Goal: Transaction & Acquisition: Purchase product/service

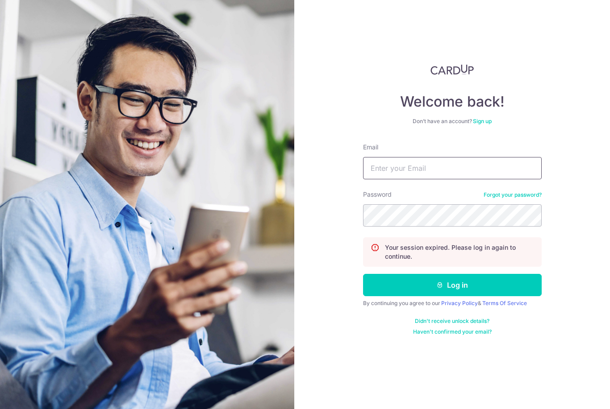
type input "[EMAIL_ADDRESS][DOMAIN_NAME]"
click at [452, 285] on button "Log in" at bounding box center [452, 285] width 179 height 22
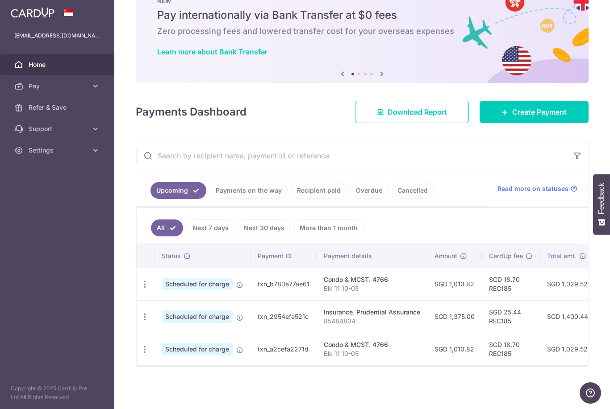
scroll to position [39, 0]
click at [514, 123] on link "Create Payment" at bounding box center [533, 112] width 109 height 22
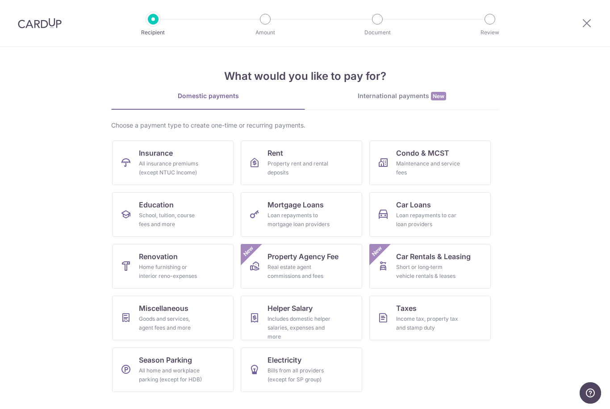
click at [162, 163] on div "All insurance premiums (except NTUC Income)" at bounding box center [171, 168] width 64 height 18
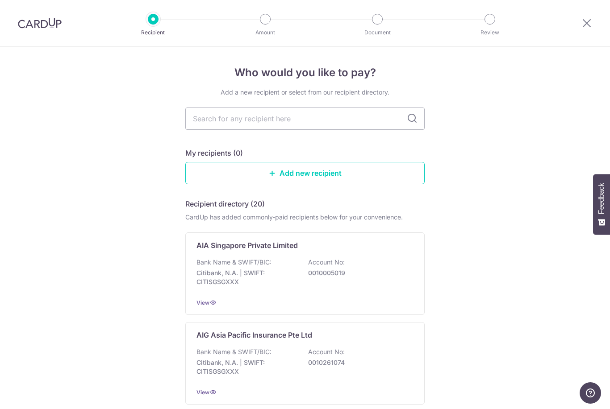
click at [220, 122] on input "text" at bounding box center [304, 119] width 239 height 22
type input "Prudential"
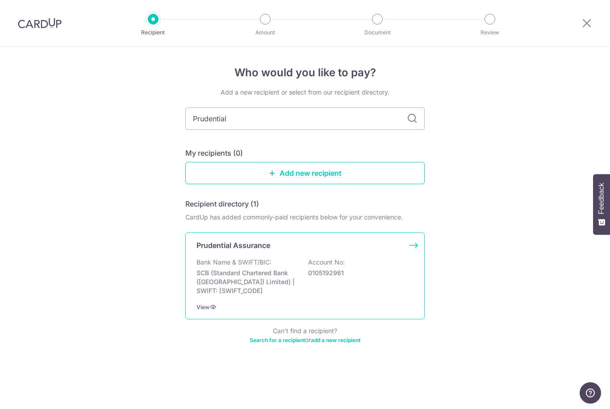
click at [224, 279] on p "SCB (Standard Chartered Bank (Singapore) Limited) | SWIFT: SCBLSG22XXX" at bounding box center [246, 282] width 100 height 27
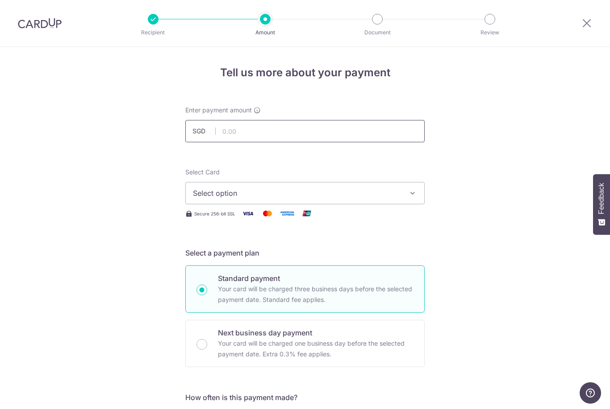
click at [230, 133] on input "text" at bounding box center [304, 131] width 239 height 22
click at [212, 199] on span "Select option" at bounding box center [297, 193] width 208 height 11
type input "9,925.00"
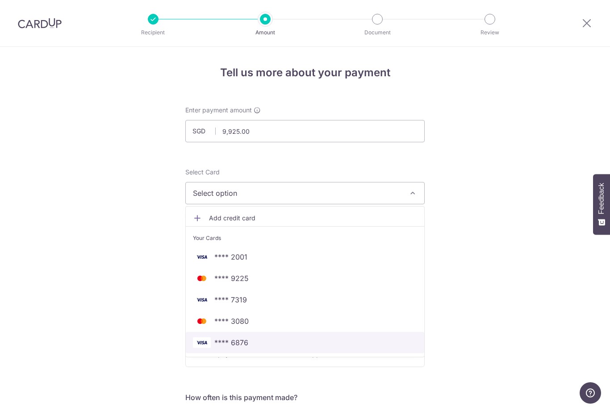
click at [226, 348] on span "**** 6876" at bounding box center [231, 342] width 34 height 11
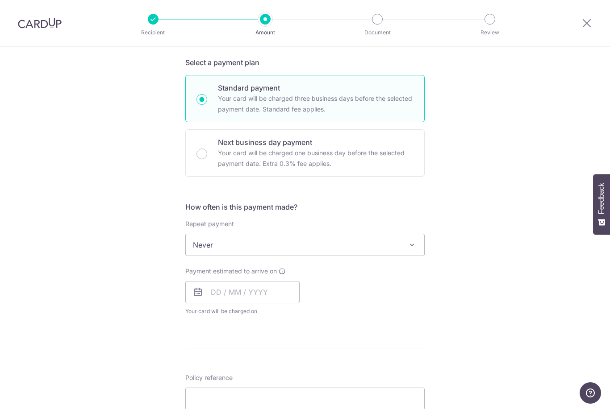
scroll to position [208, 0]
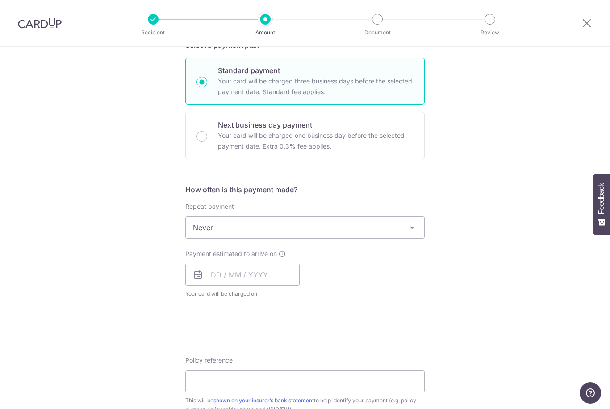
click at [217, 233] on span "Never" at bounding box center [305, 227] width 238 height 21
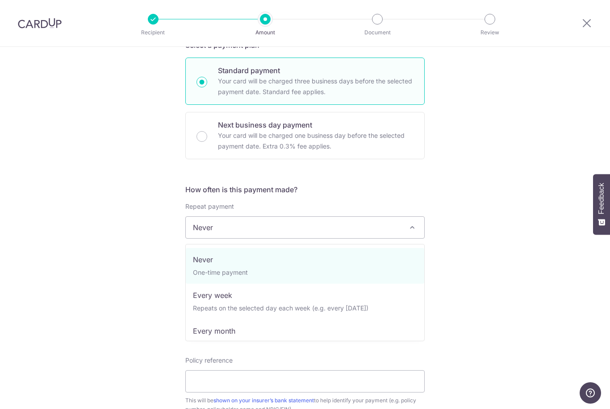
select select "3"
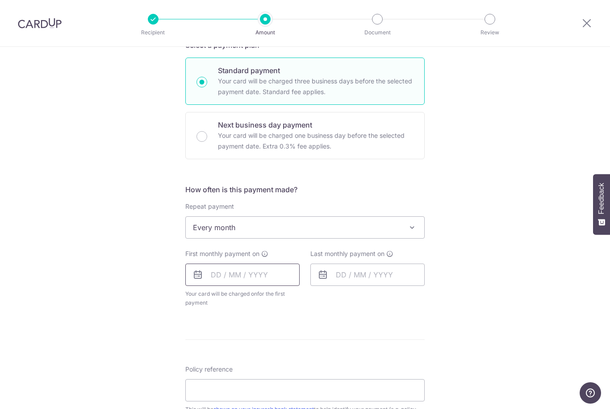
click at [272, 280] on input "text" at bounding box center [242, 275] width 114 height 22
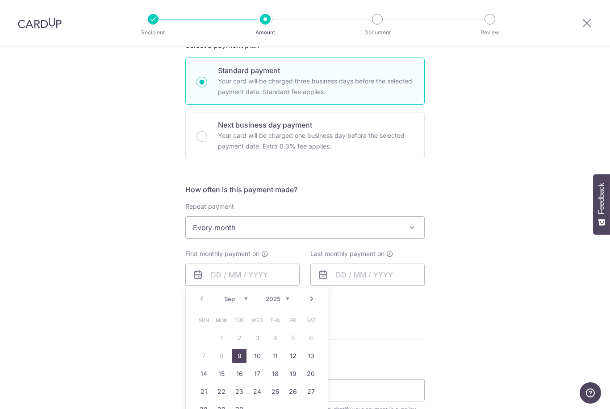
click at [308, 302] on link "Next" at bounding box center [311, 299] width 11 height 11
click at [312, 303] on link "Next" at bounding box center [311, 299] width 11 height 11
click at [292, 360] on link "7" at bounding box center [293, 356] width 14 height 14
type input "07/11/2025"
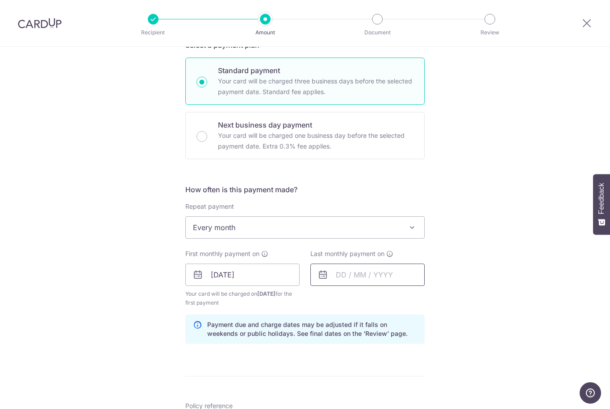
click at [413, 281] on input "text" at bounding box center [367, 275] width 114 height 22
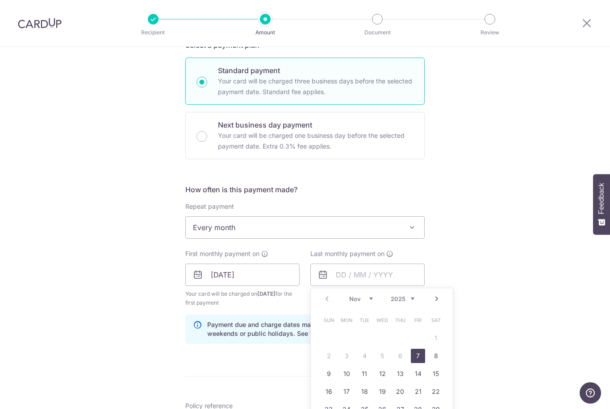
click at [438, 304] on link "Next" at bounding box center [436, 299] width 11 height 11
click at [328, 357] on link "7" at bounding box center [328, 356] width 14 height 14
type input "[DATE]"
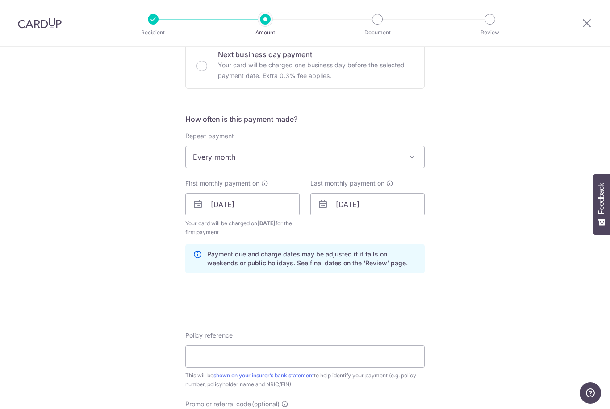
scroll to position [315, 0]
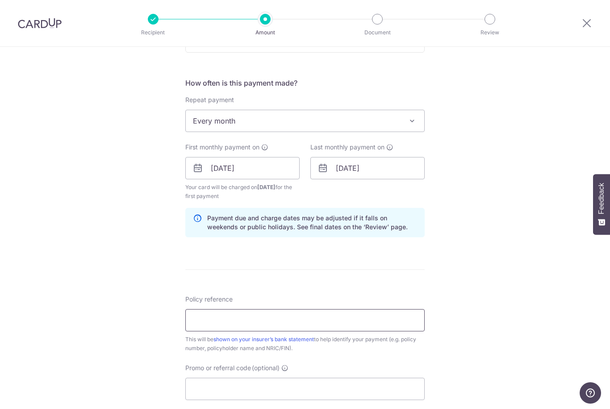
click at [208, 323] on input "Policy reference" at bounding box center [304, 320] width 239 height 22
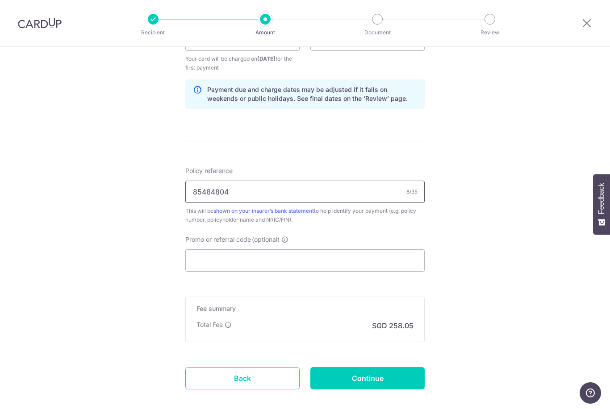
scroll to position [444, 0]
type input "85484804"
click at [210, 260] on input "Promo or referral code (optional)" at bounding box center [304, 260] width 239 height 22
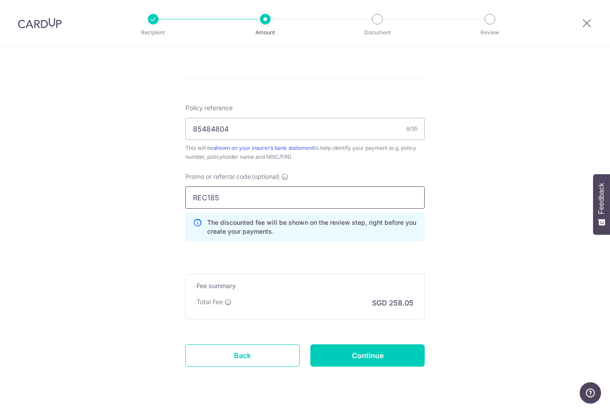
scroll to position [506, 0]
type input "REC185"
click at [372, 356] on input "Continue" at bounding box center [367, 356] width 114 height 22
type input "Create Schedule"
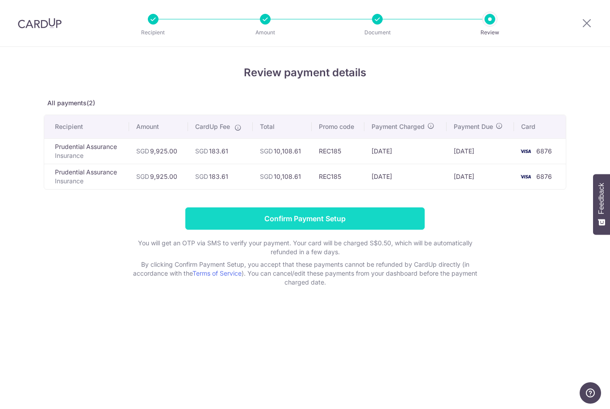
click at [285, 226] on input "Confirm Payment Setup" at bounding box center [304, 219] width 239 height 22
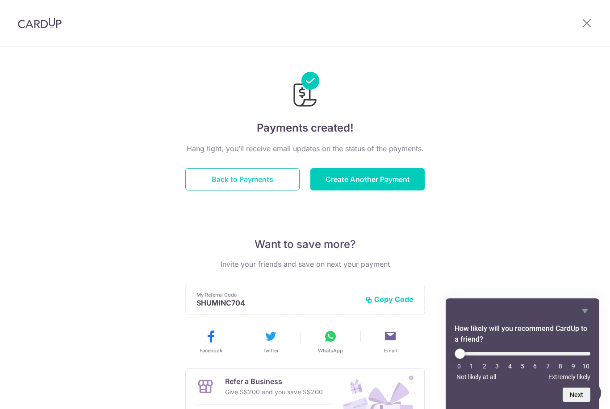
click at [235, 187] on button "Back to Payments" at bounding box center [242, 179] width 114 height 22
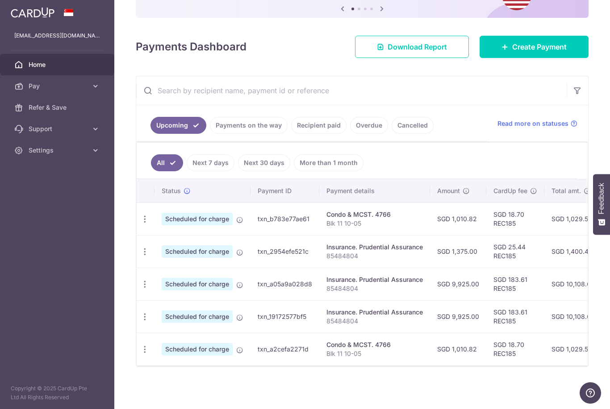
scroll to position [104, 0]
click at [140, 322] on icon "button" at bounding box center [144, 316] width 9 height 9
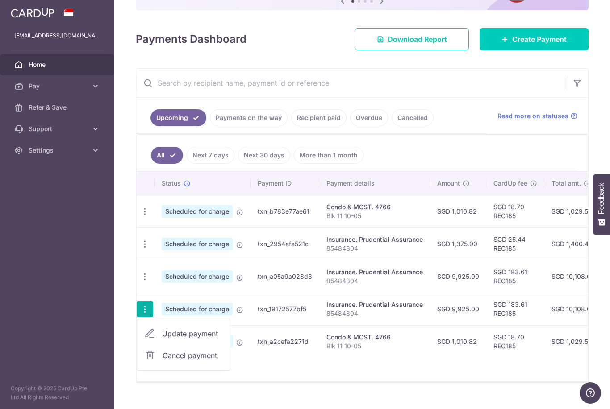
click at [162, 361] on span "Cancel payment" at bounding box center [192, 355] width 60 height 11
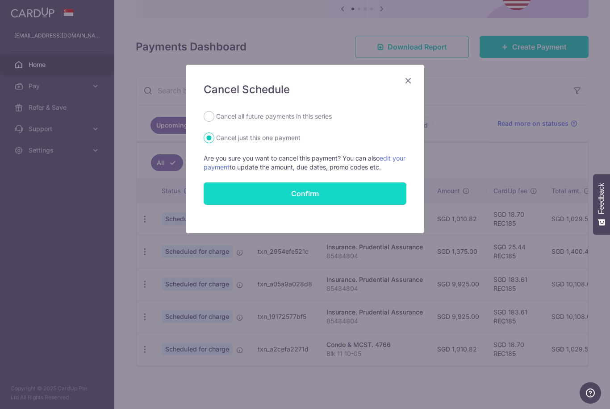
click at [263, 199] on button "Confirm" at bounding box center [305, 194] width 203 height 22
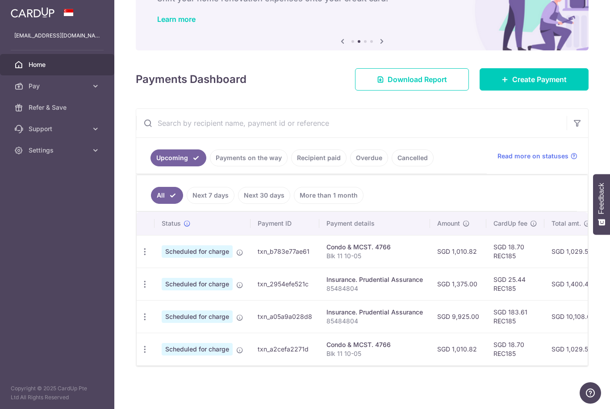
scroll to position [71, 0]
